Goal: Information Seeking & Learning: Learn about a topic

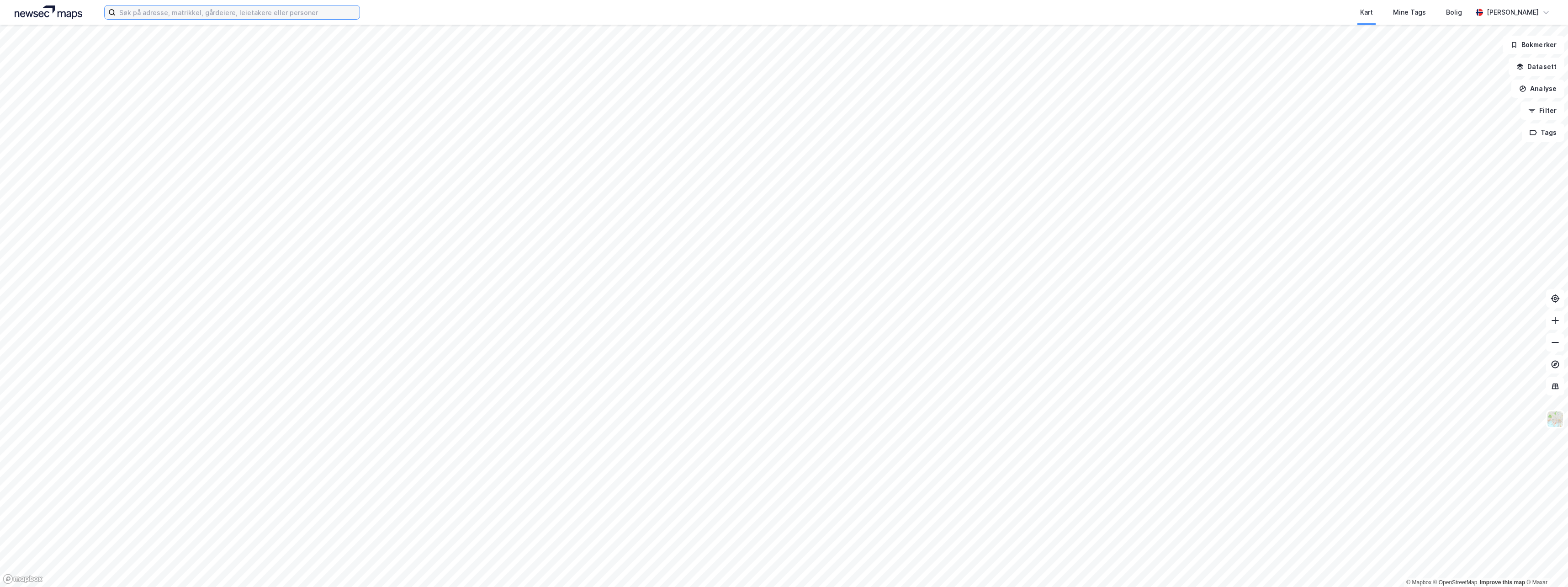
click at [158, 13] on input at bounding box center [237, 12] width 244 height 14
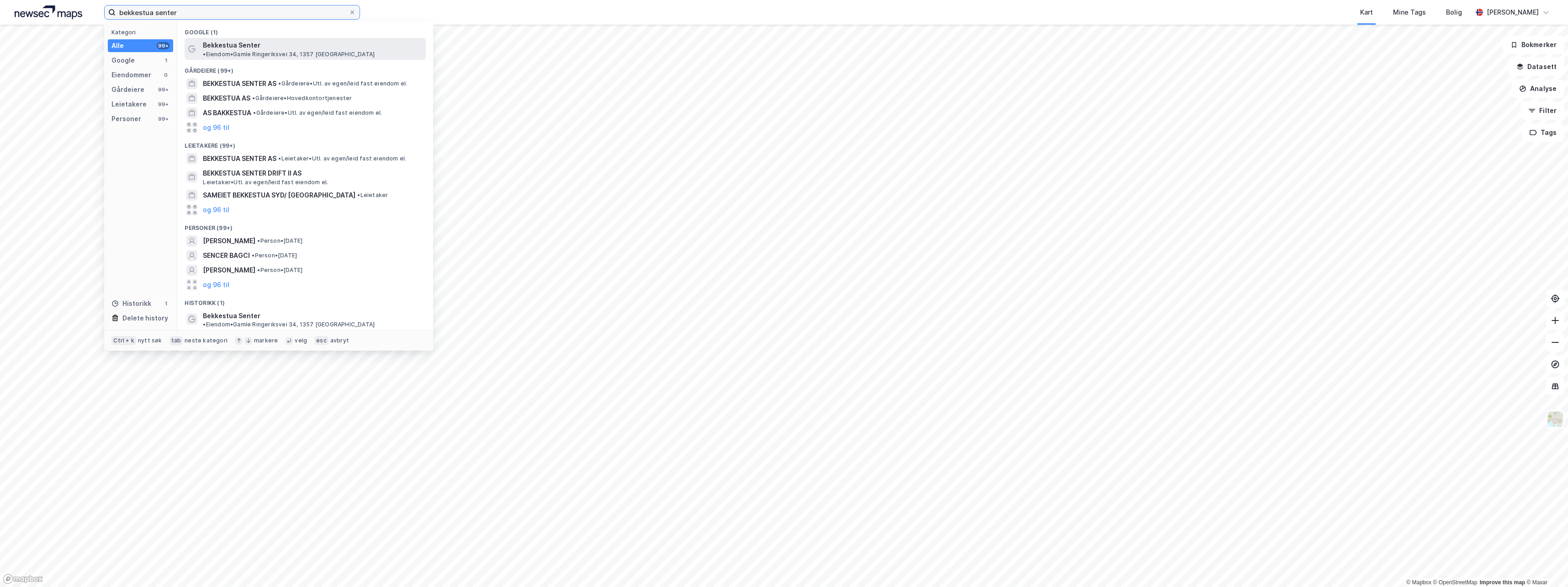
type input "bekkestua senter"
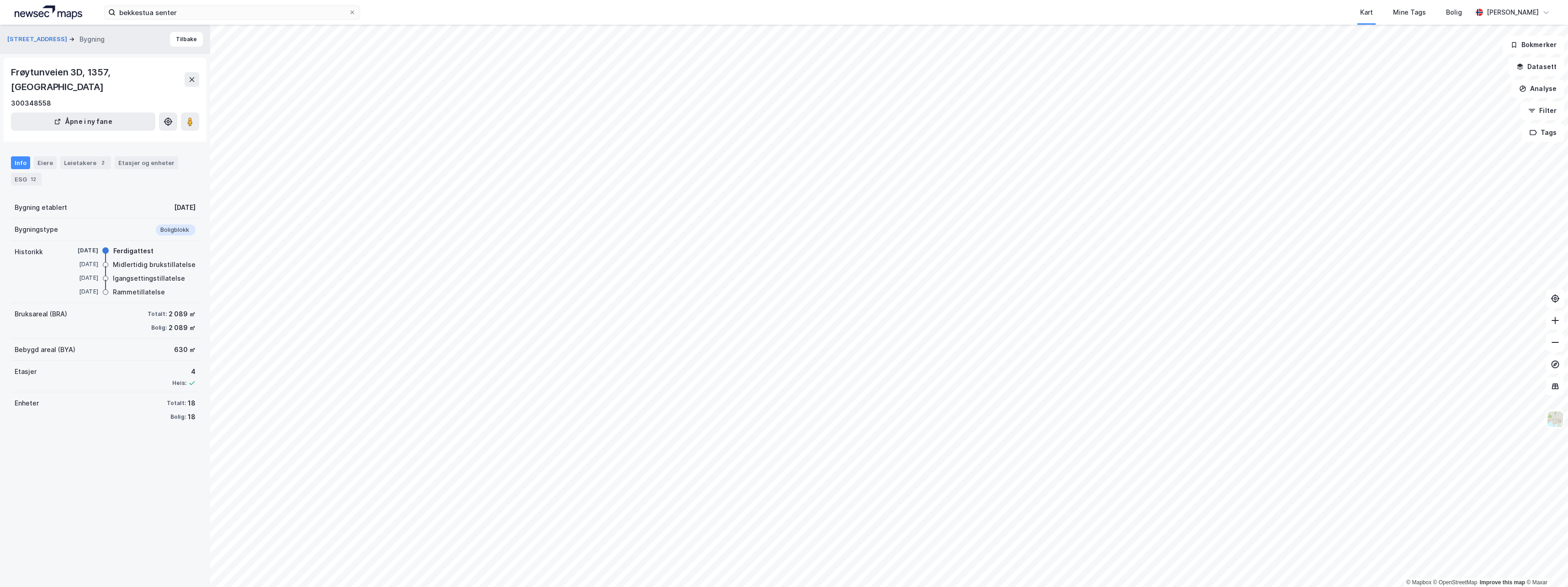
click at [80, 145] on div "Info Eiere Leietakere 2 Etasjer og enheter ESG 12" at bounding box center [105, 167] width 210 height 44
click at [84, 156] on div "Leietakere 2" at bounding box center [85, 163] width 51 height 13
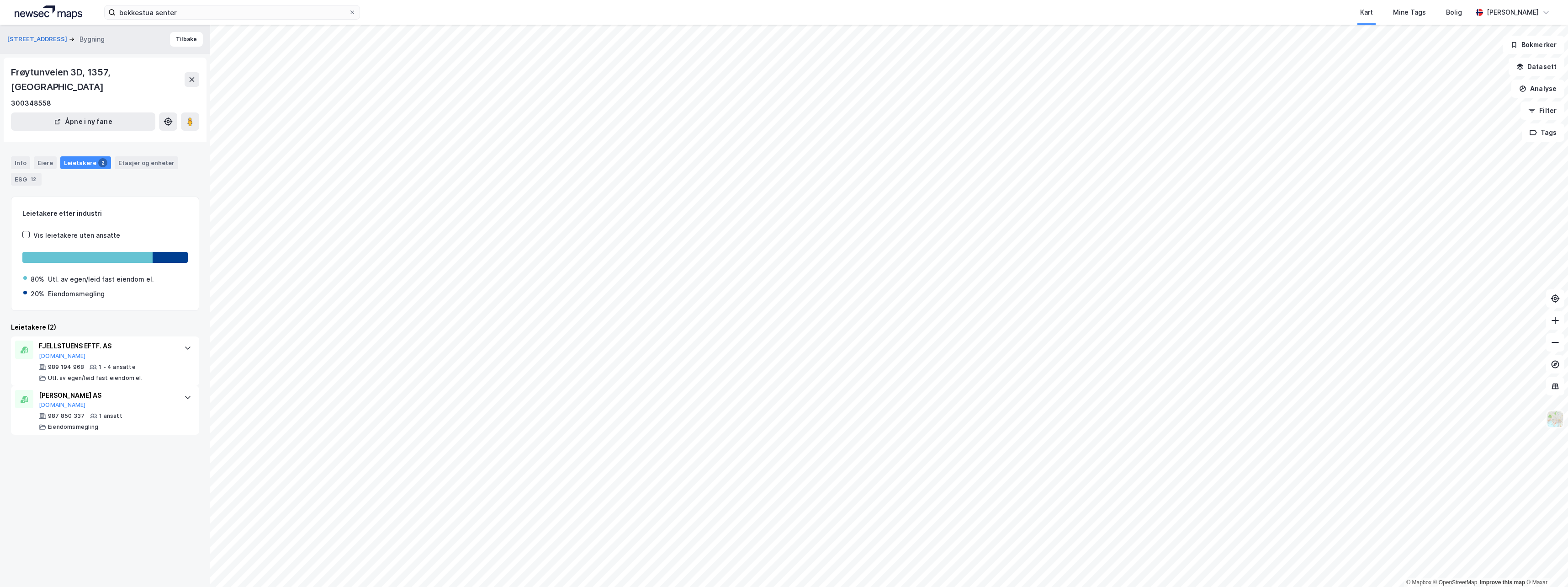
click at [1557, 421] on img at bounding box center [1555, 419] width 17 height 17
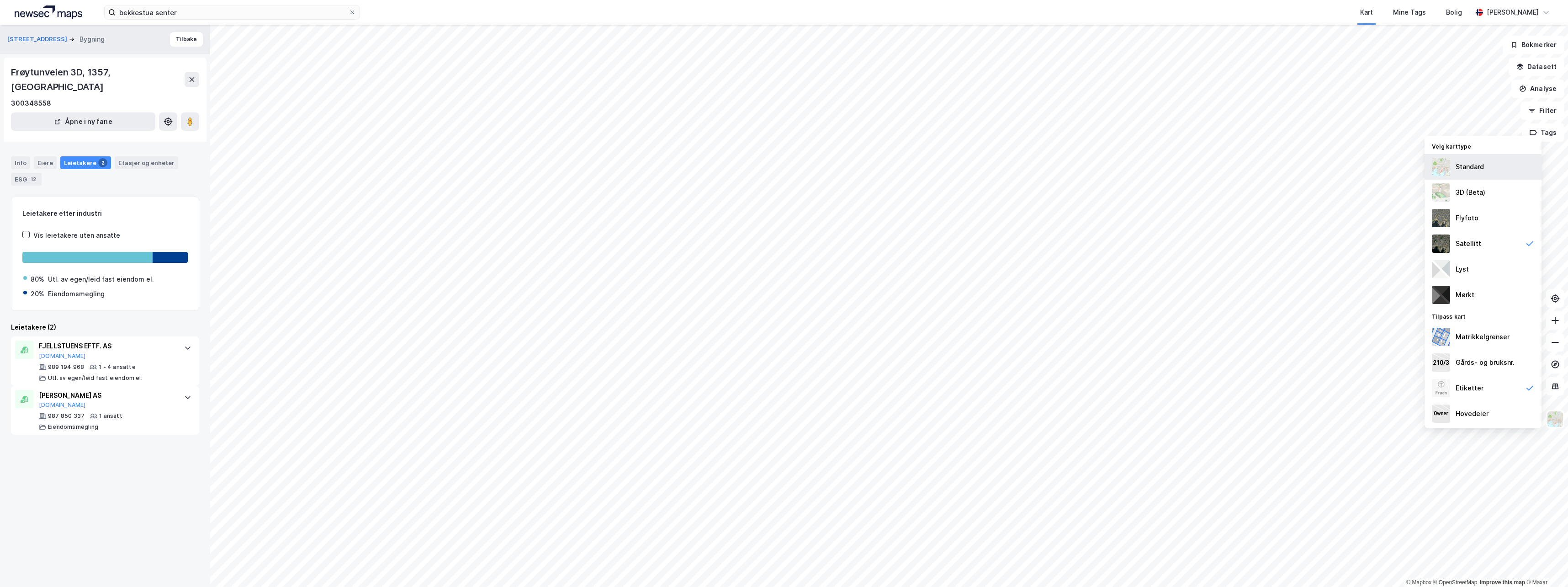
click at [1479, 174] on div "Standard" at bounding box center [1483, 167] width 117 height 26
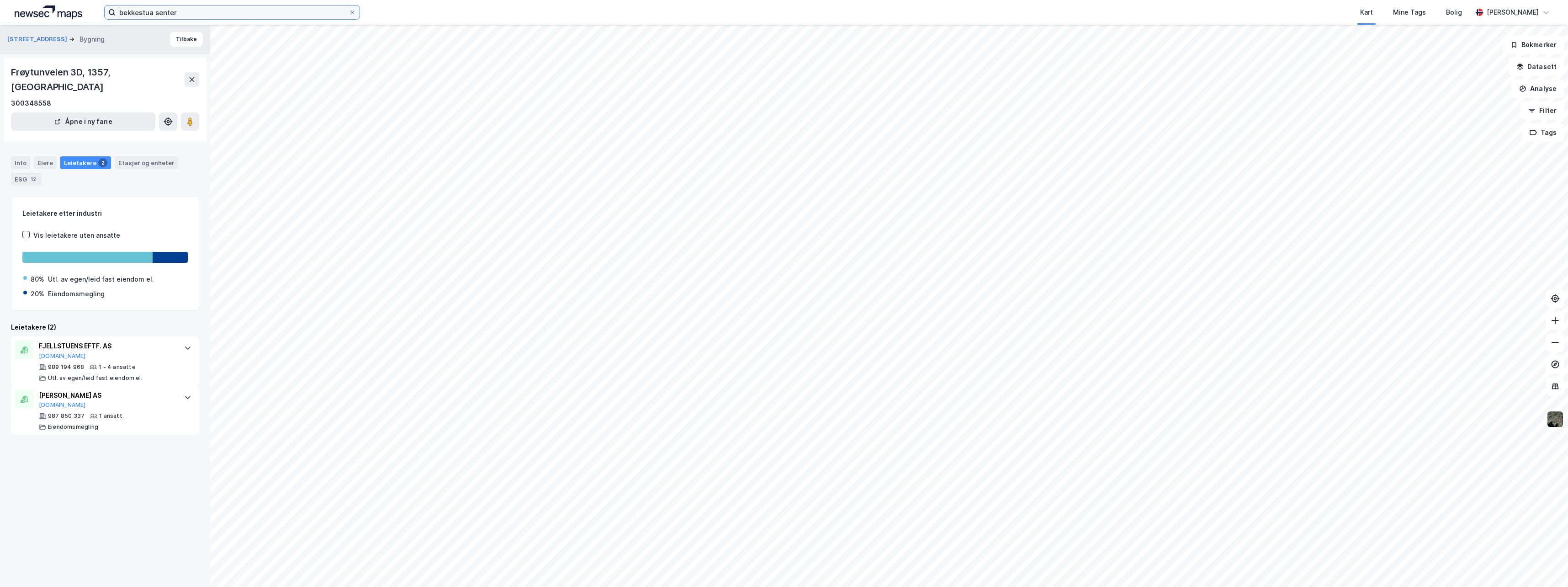
click at [181, 16] on input "bekkestua senter" at bounding box center [232, 12] width 233 height 14
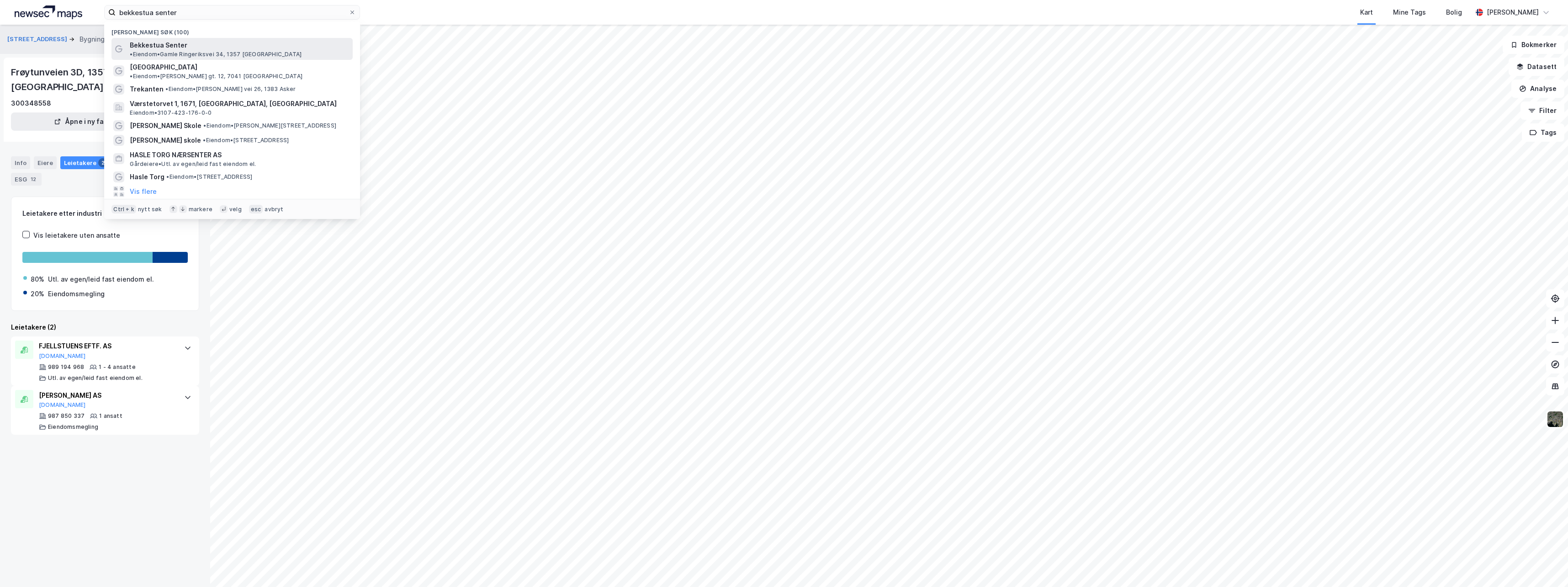
click at [133, 51] on span "•" at bounding box center [131, 54] width 3 height 7
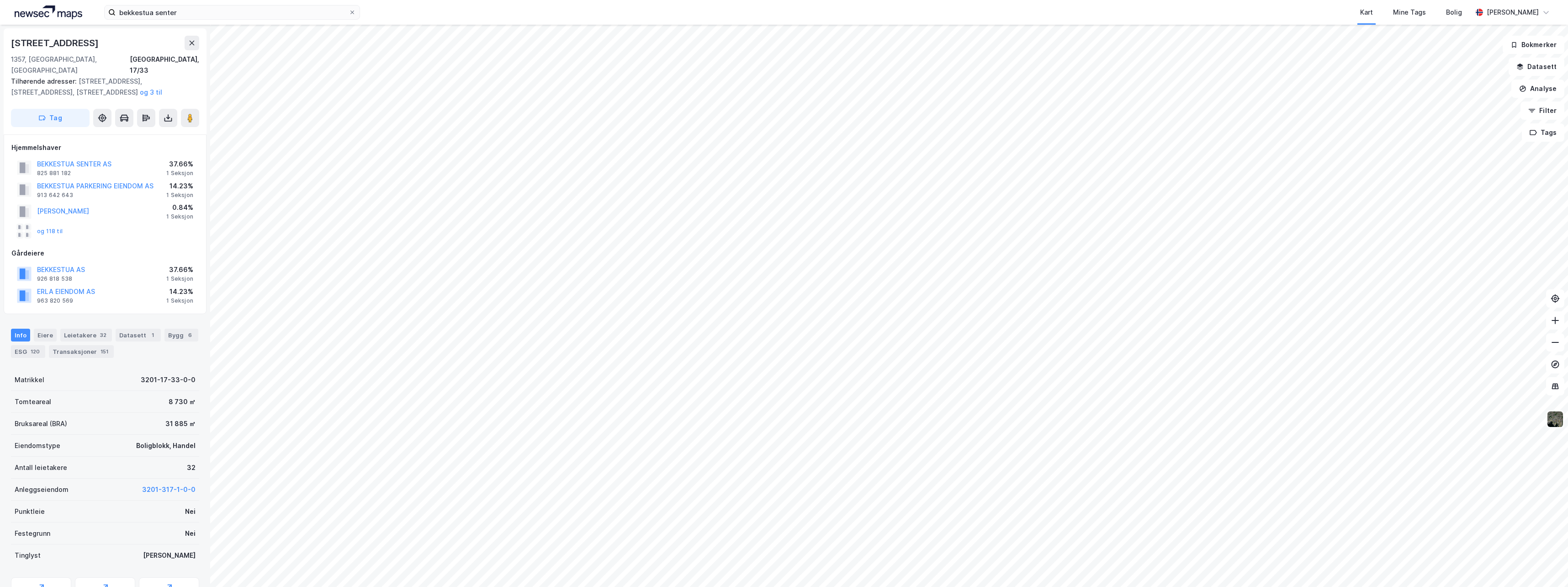
click at [1555, 422] on img at bounding box center [1555, 419] width 17 height 17
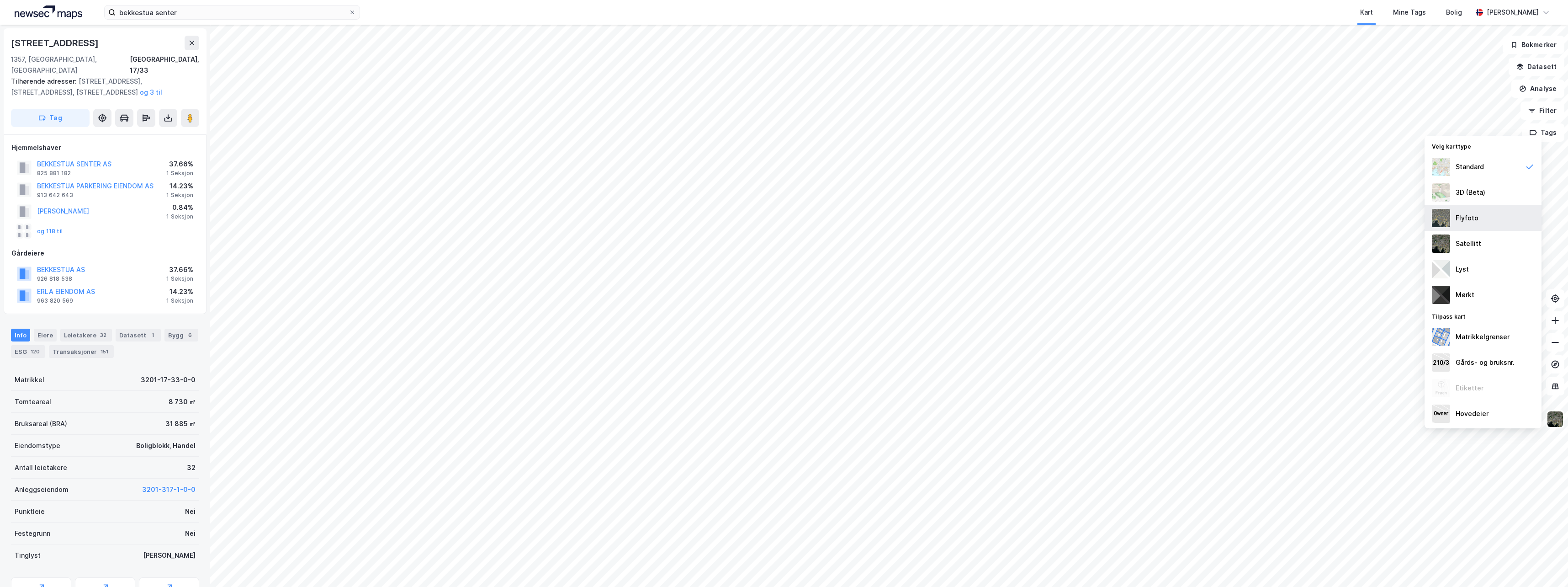
click at [1461, 210] on div "Flyfoto" at bounding box center [1483, 218] width 117 height 26
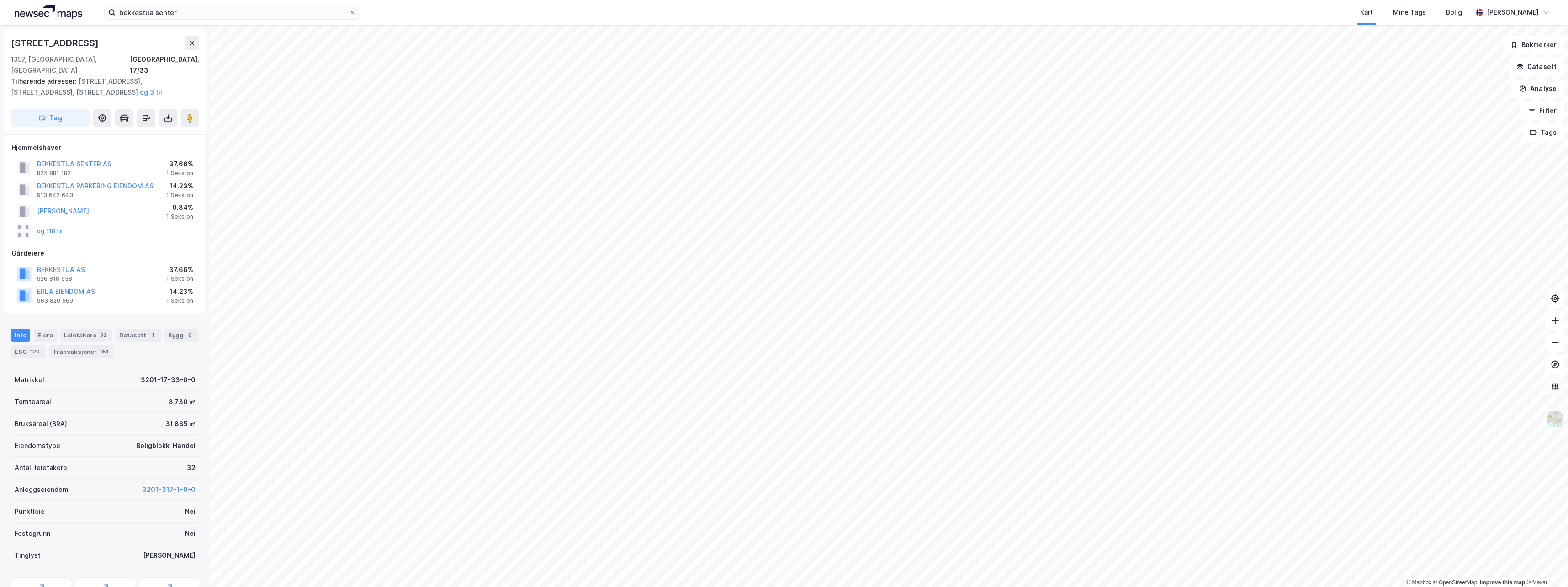
click at [1560, 391] on button at bounding box center [1555, 386] width 18 height 18
click at [1558, 412] on img at bounding box center [1555, 419] width 17 height 17
